Goal: Information Seeking & Learning: Learn about a topic

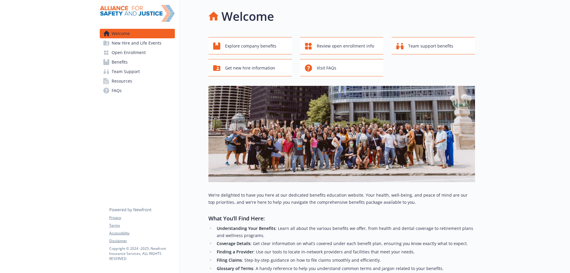
click at [129, 52] on span "Open Enrollment" at bounding box center [129, 52] width 34 height 9
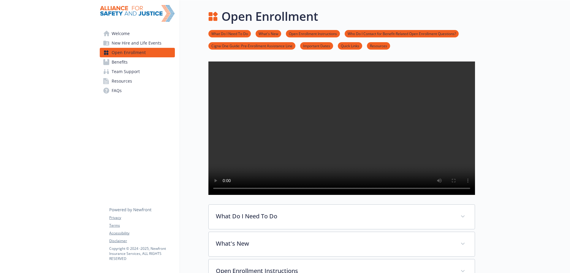
click at [124, 64] on span "Benefits" at bounding box center [120, 61] width 16 height 9
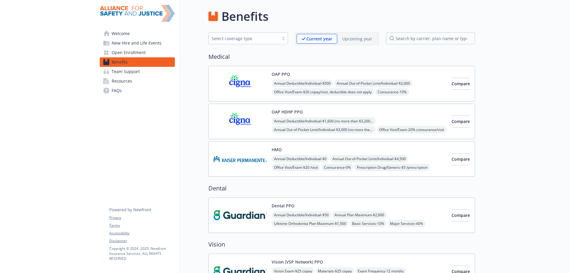
click at [361, 39] on p "Upcoming year" at bounding box center [357, 39] width 30 height 6
click at [361, 39] on p "Upcoming year" at bounding box center [356, 39] width 31 height 6
click at [315, 39] on p "Current year" at bounding box center [313, 39] width 25 height 6
